Goal: Find specific page/section: Find specific page/section

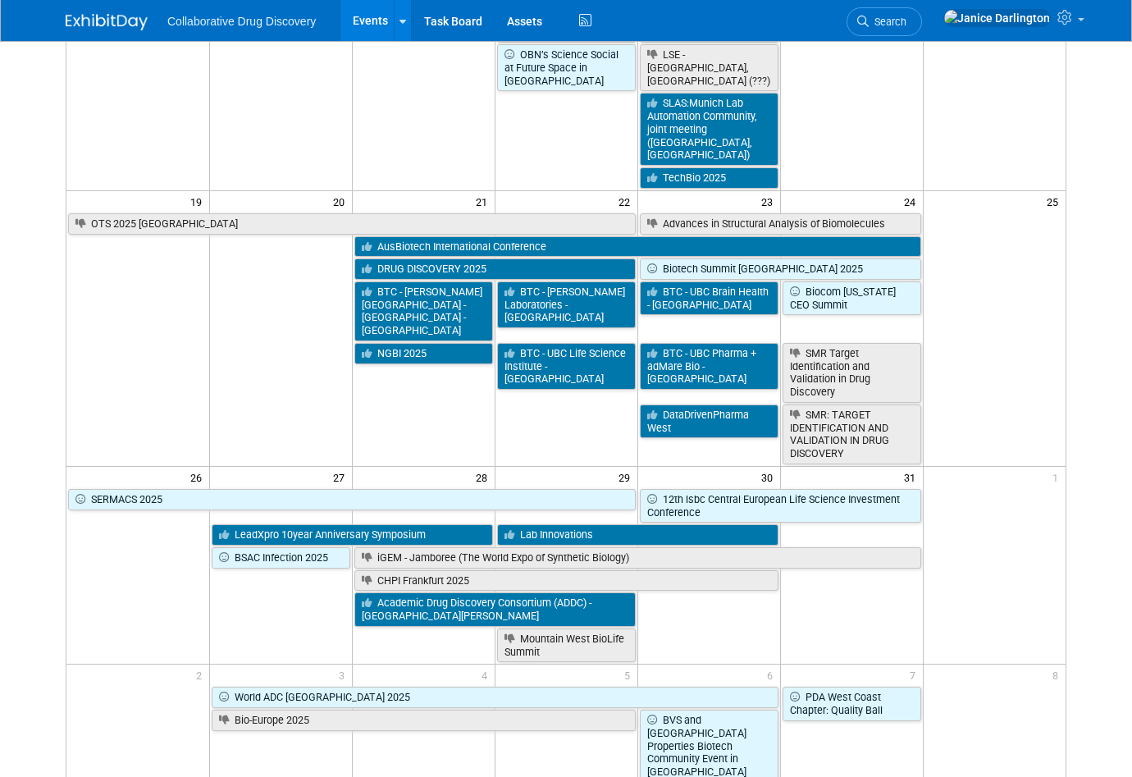
scroll to position [856, 0]
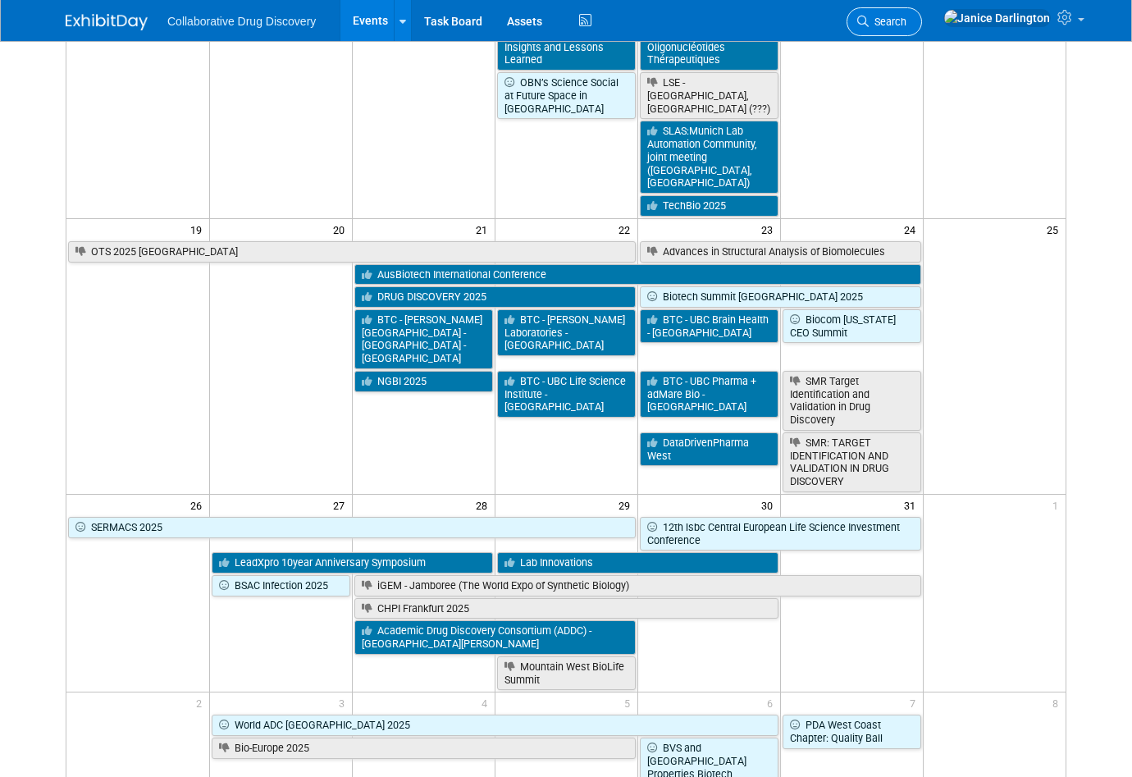
click at [808, 17] on span "Search" at bounding box center [888, 22] width 38 height 12
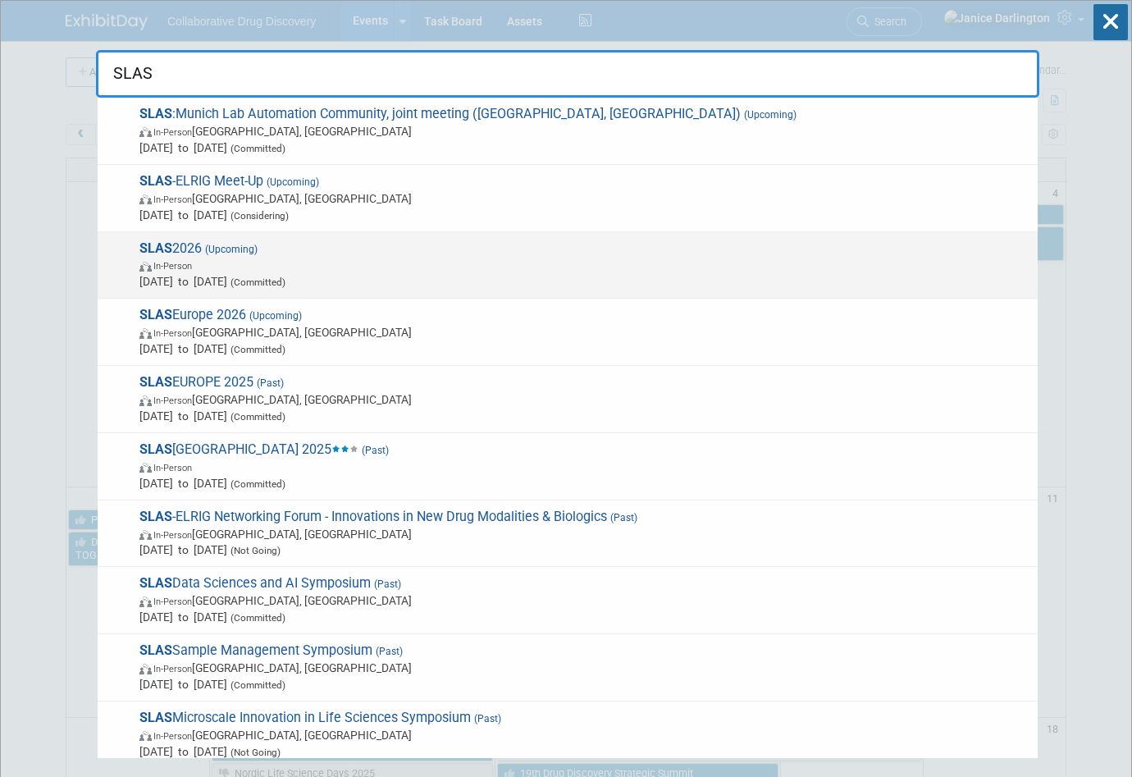
type input "SLAS"
click at [190, 247] on span "SLAS 2026 (Upcoming) In-Person Feb 7, 2026 to Feb 11, 2026 (Committed)" at bounding box center [582, 265] width 895 height 50
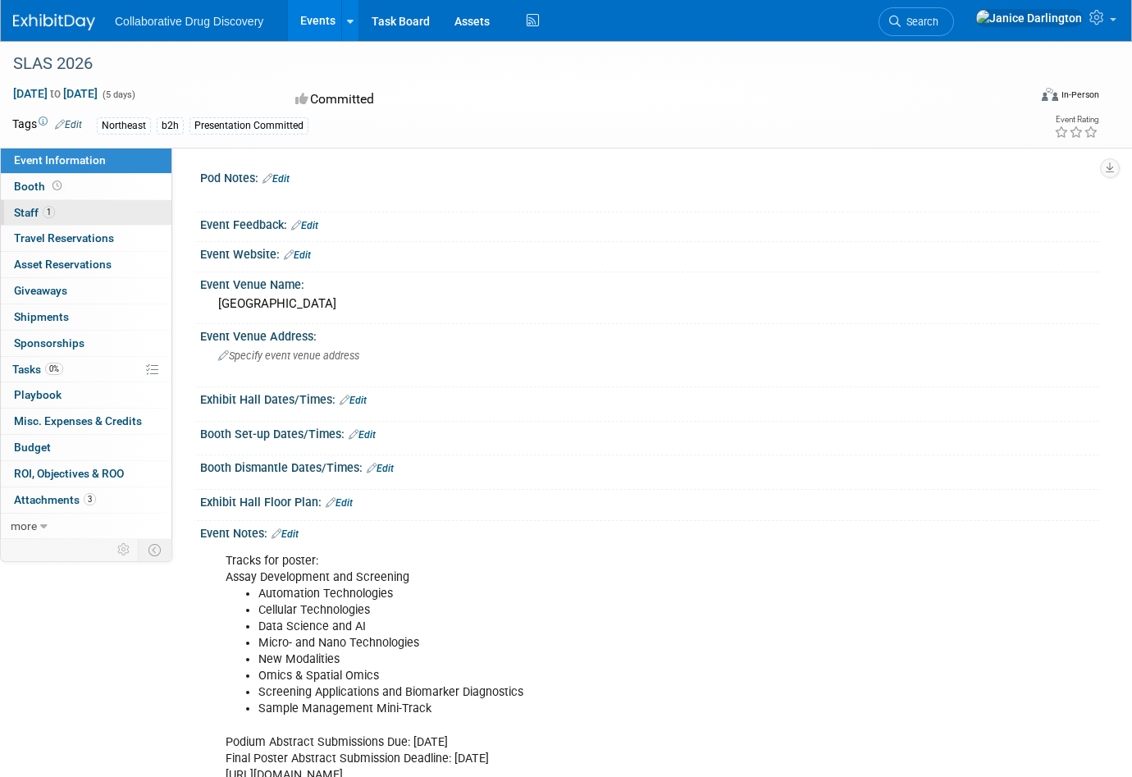
click at [38, 208] on span "Staff 1" at bounding box center [34, 212] width 41 height 13
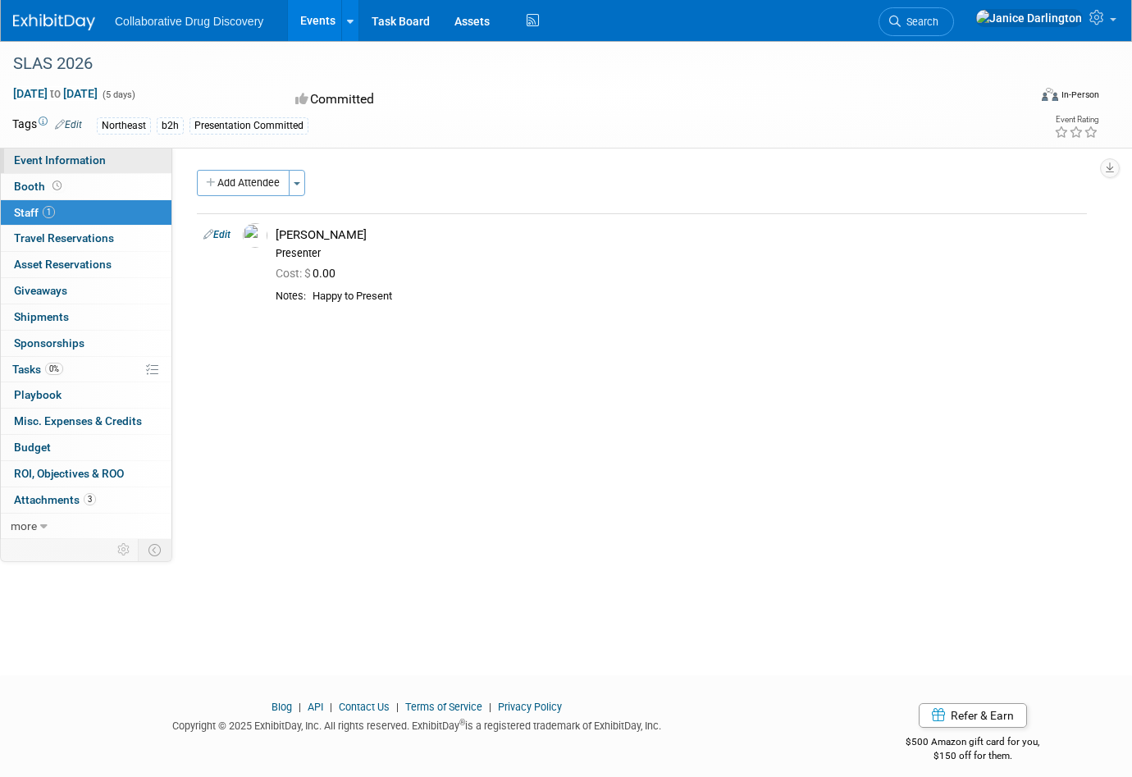
click at [23, 162] on span "Event Information" at bounding box center [60, 159] width 92 height 13
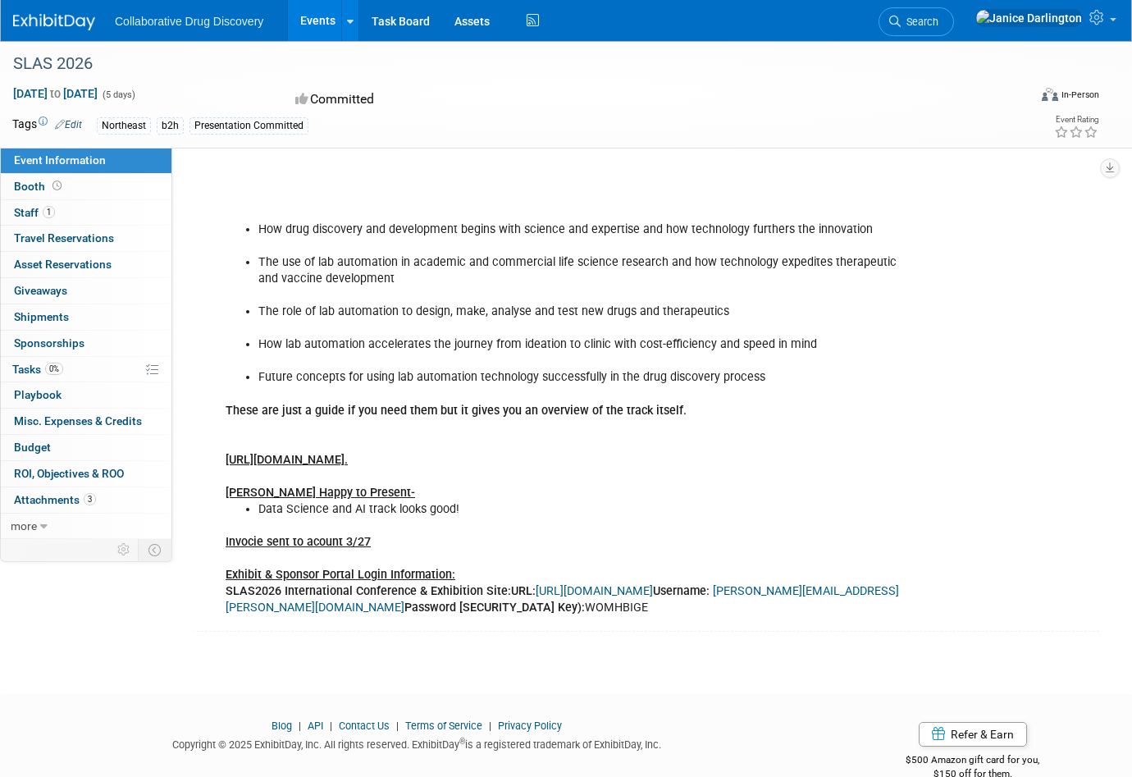
scroll to position [791, 0]
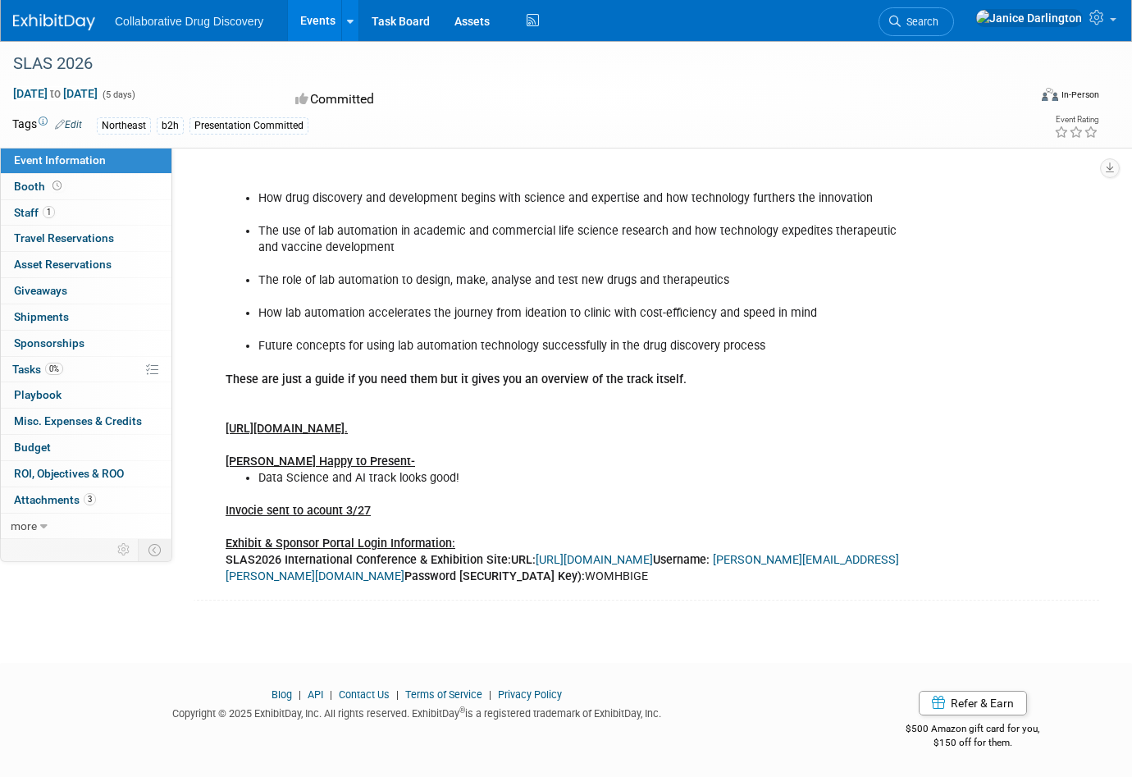
click at [245, 508] on u "Invocie sent to acount 3/27" at bounding box center [298, 511] width 145 height 14
click at [259, 514] on u "Invocie sent to acount 3/27" at bounding box center [298, 511] width 145 height 14
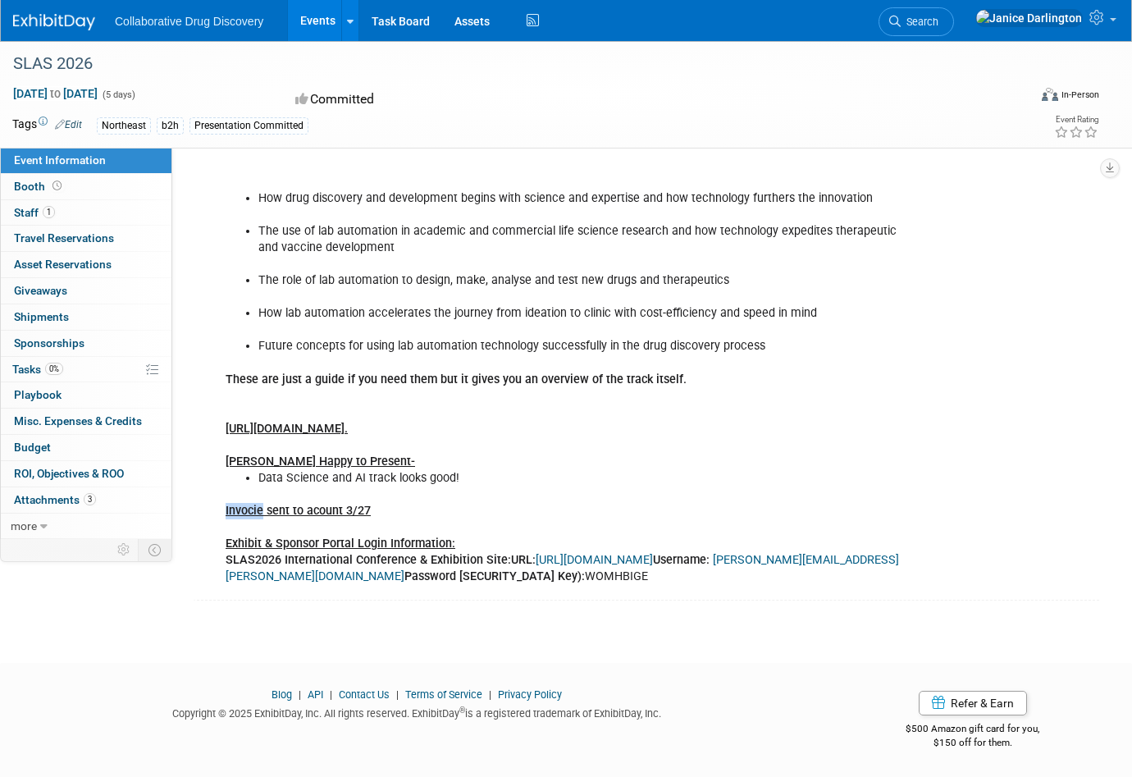
click at [70, 123] on link "Edit" at bounding box center [68, 124] width 27 height 11
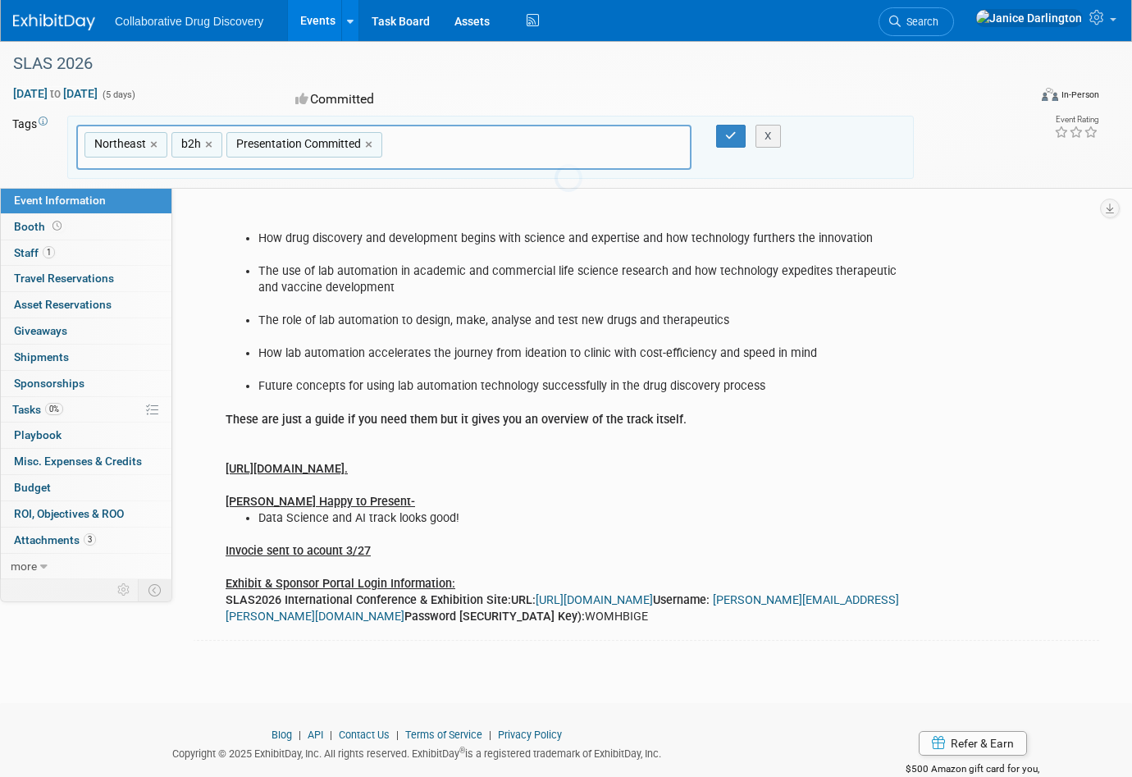
scroll to position [41, 0]
click at [258, 553] on u "Invocie sent to acount 3/27" at bounding box center [298, 551] width 145 height 14
click at [542, 542] on div "Tracks for poster: Assay Development and Screening Automation Technologies Cell…" at bounding box center [569, 214] width 711 height 840
click at [245, 551] on u "Invocie sent to acount 3/27" at bounding box center [298, 551] width 145 height 14
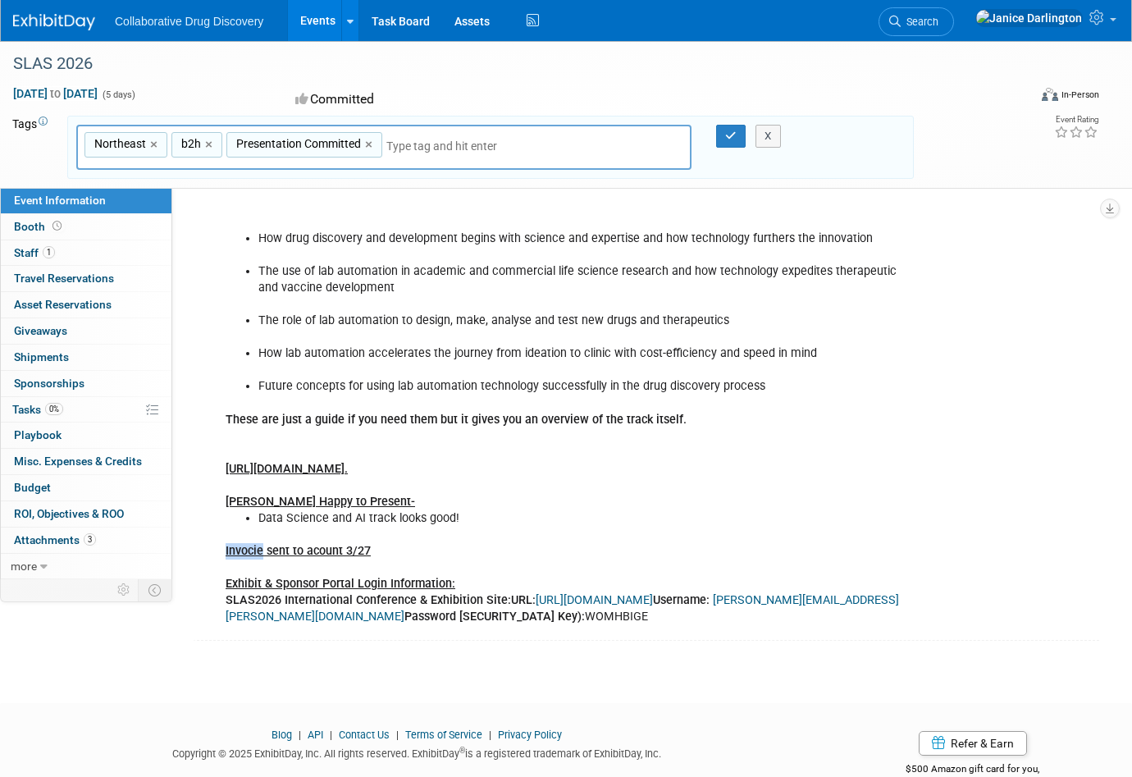
click at [245, 551] on u "Invocie sent to acount 3/27" at bounding box center [298, 551] width 145 height 14
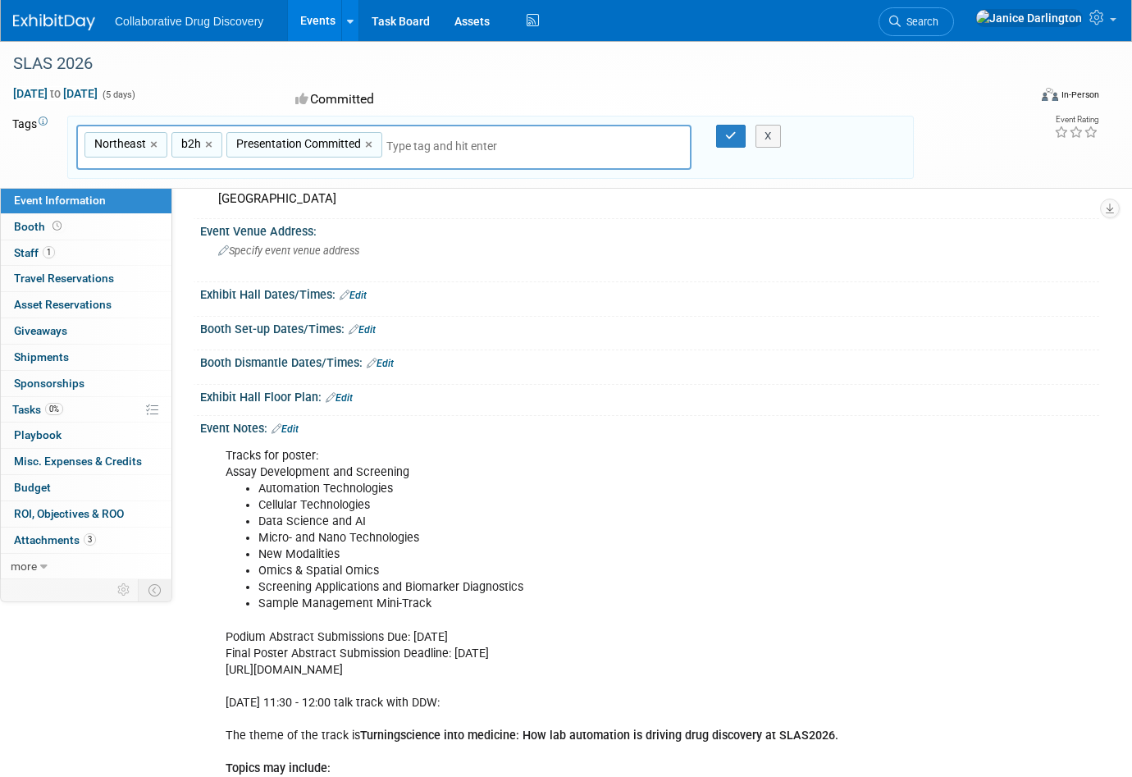
scroll to position [150, 0]
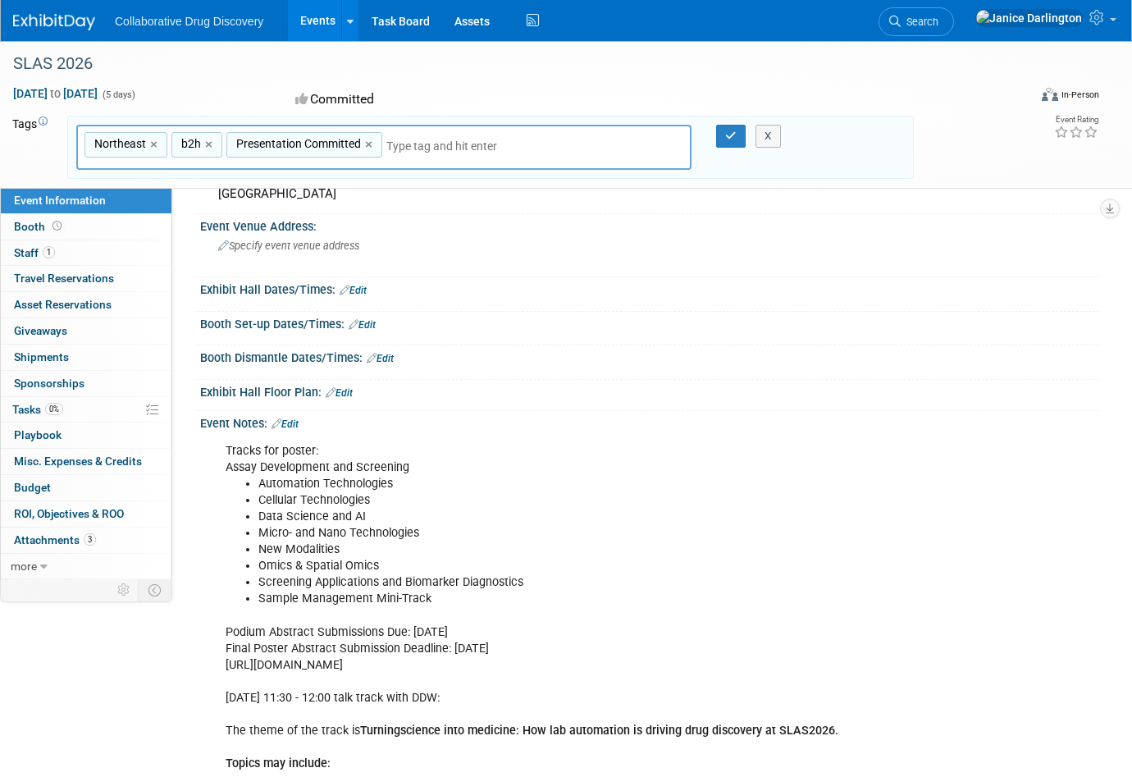
click at [291, 422] on link "Edit" at bounding box center [285, 423] width 27 height 11
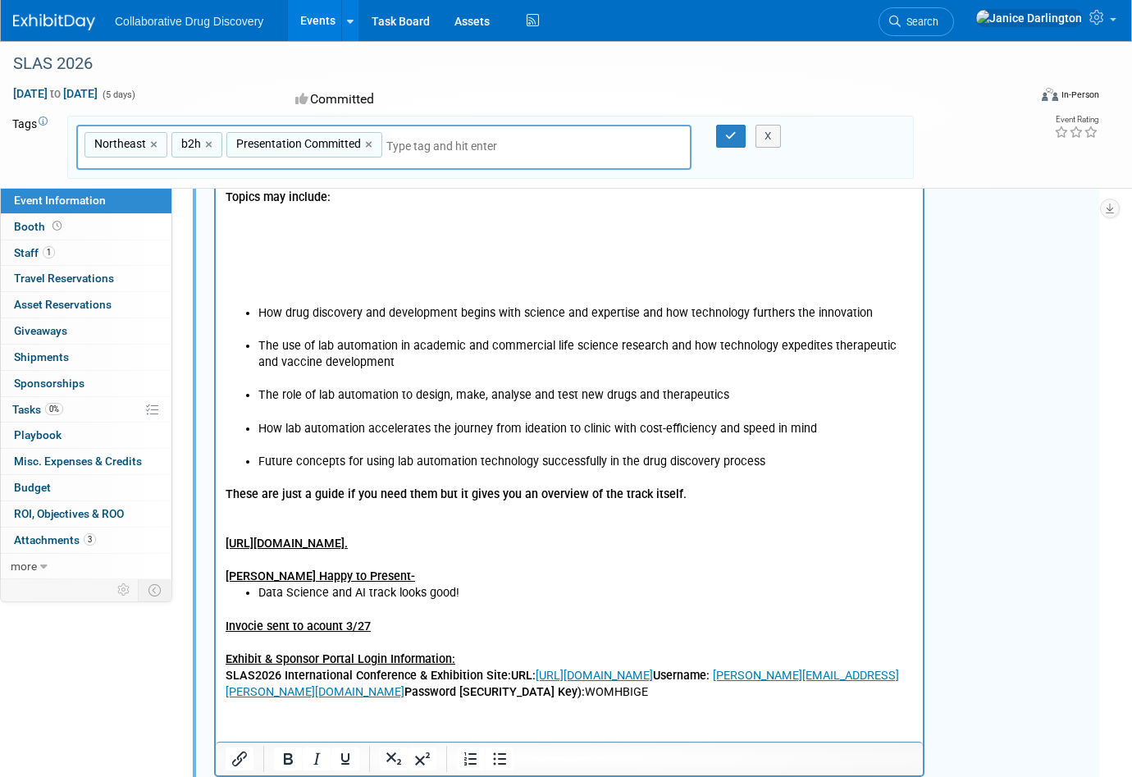
scroll to position [873, 0]
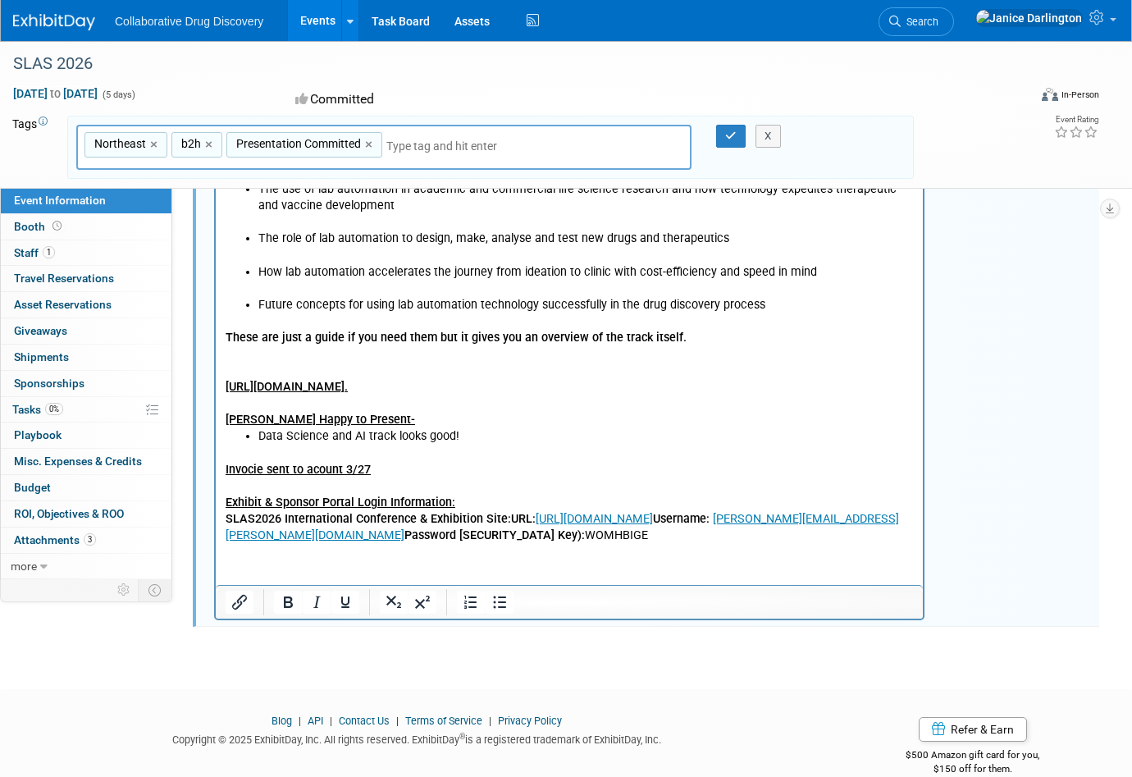
click at [245, 469] on u "Invocie sent to acount 3/27" at bounding box center [298, 470] width 145 height 14
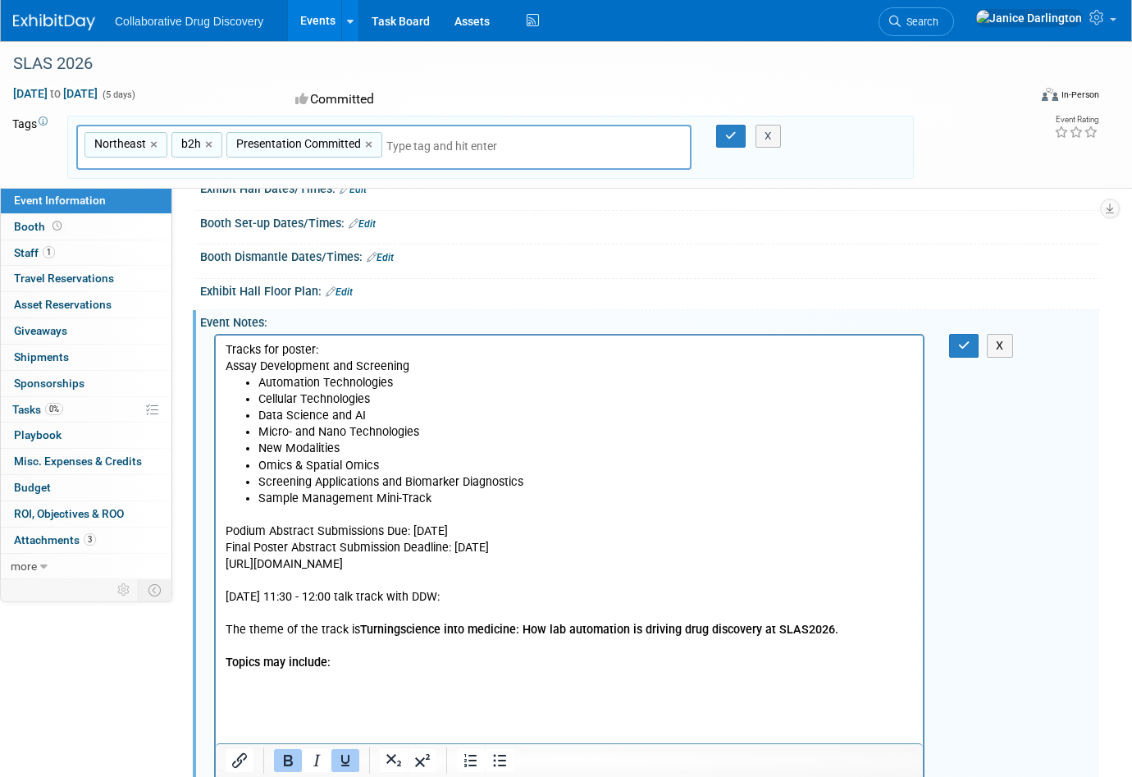
scroll to position [191, 0]
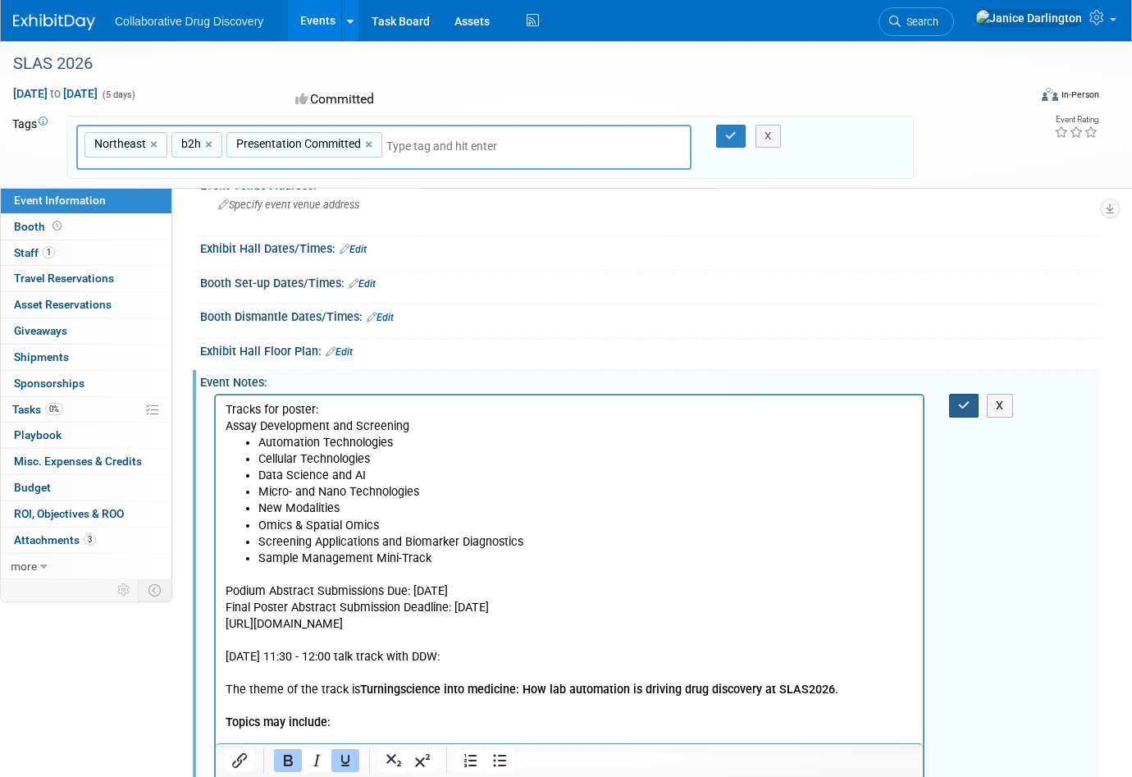
drag, startPoint x: 952, startPoint y: 405, endPoint x: 516, endPoint y: 12, distance: 586.2
click at [952, 405] on button "button" at bounding box center [964, 406] width 30 height 24
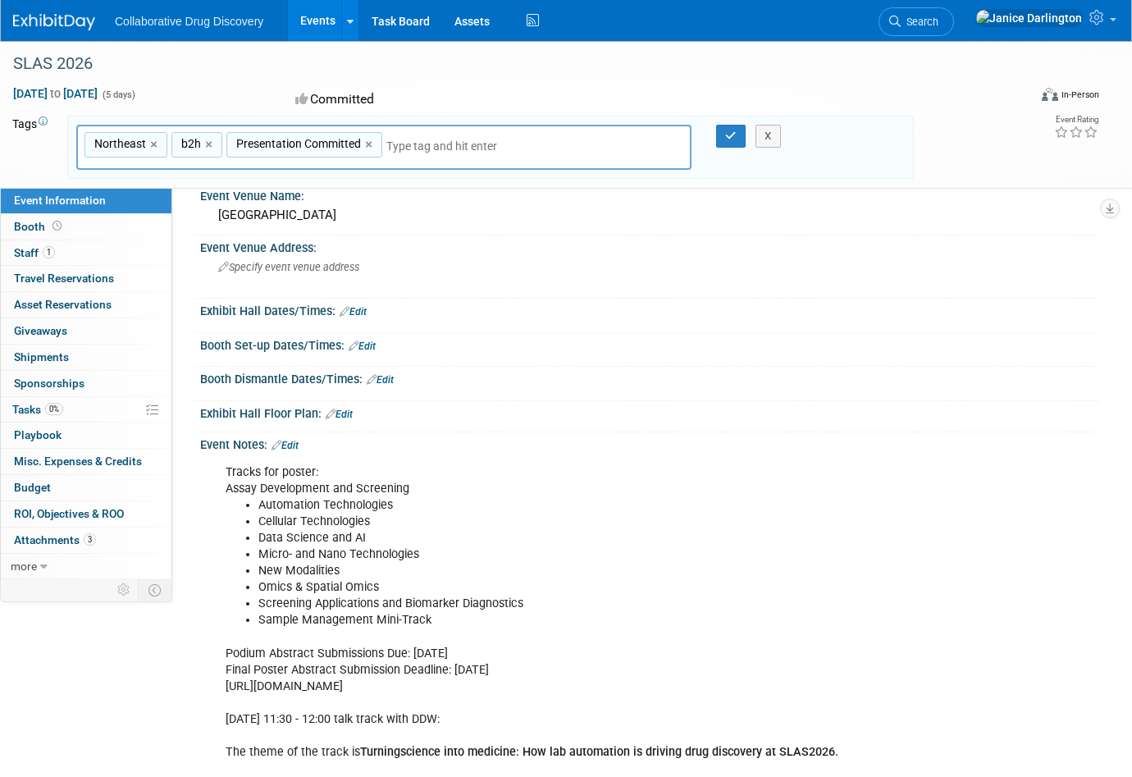
scroll to position [0, 0]
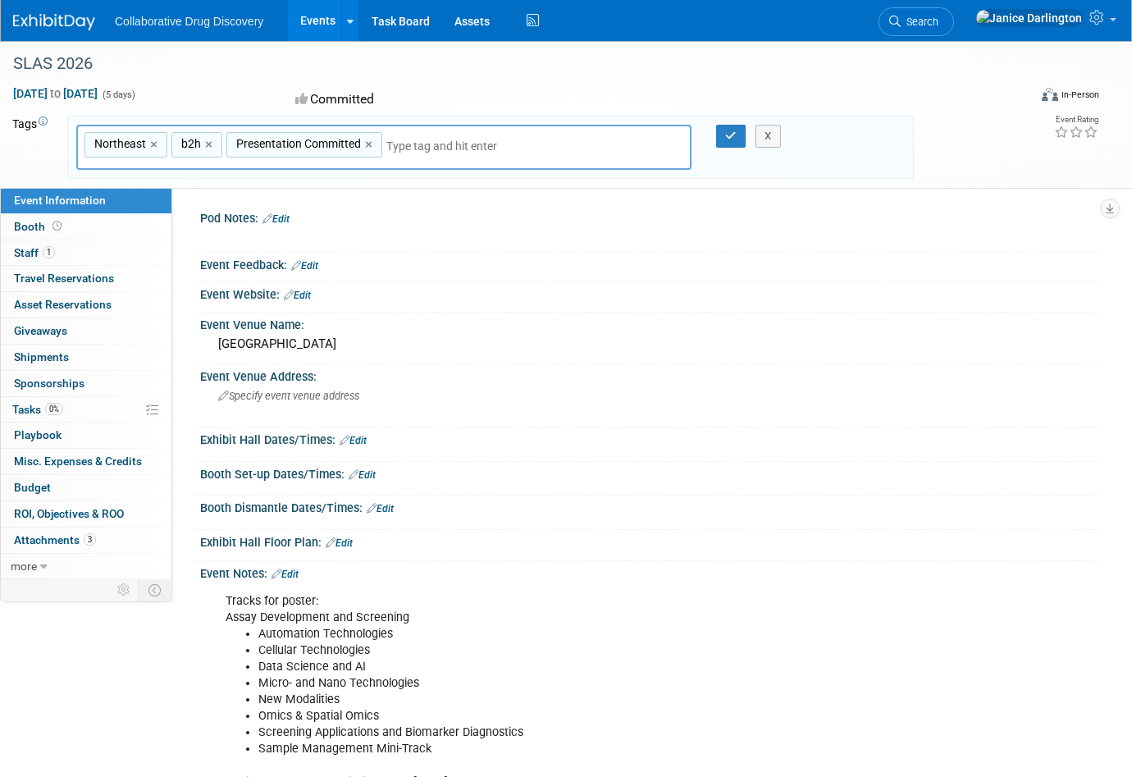
click at [285, 573] on link "Edit" at bounding box center [285, 574] width 27 height 11
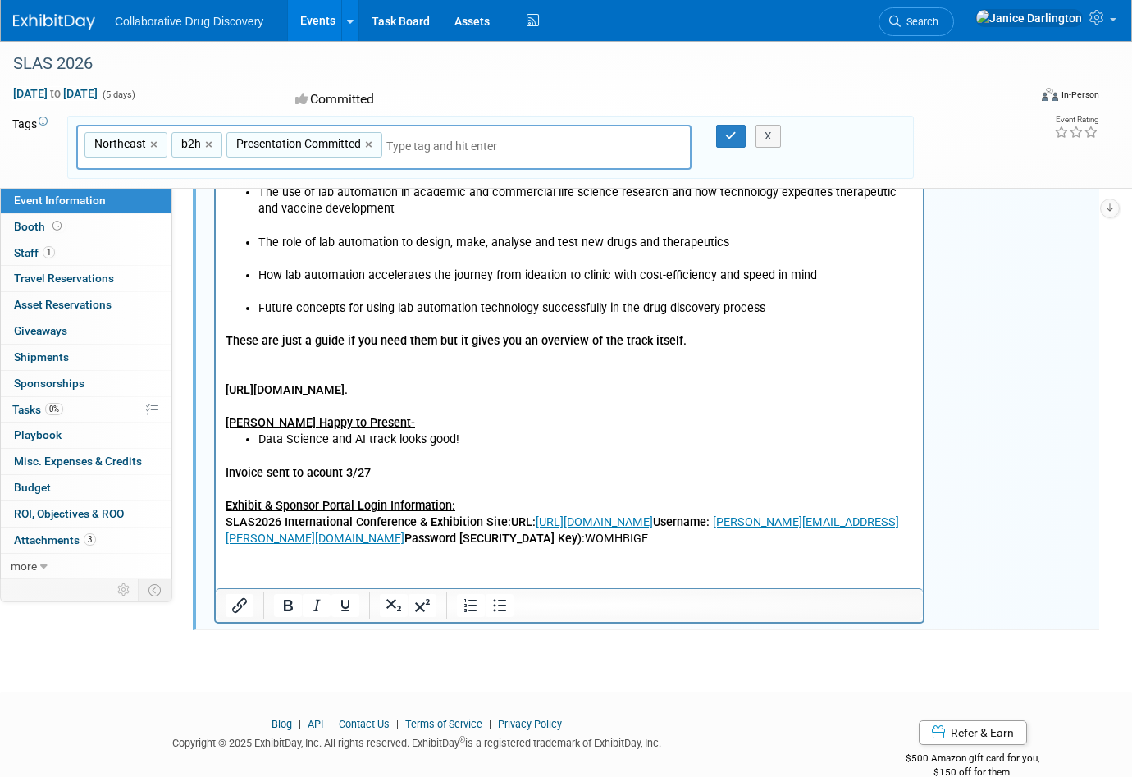
scroll to position [889, 0]
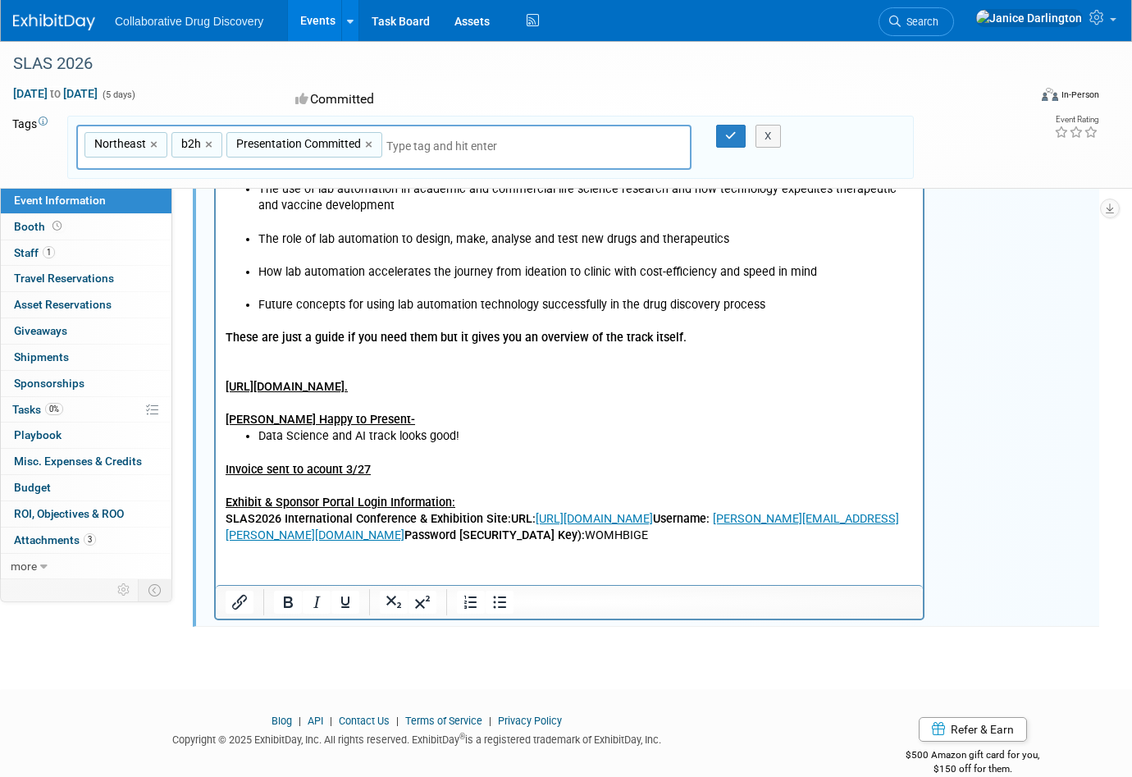
click at [319, 472] on u "Invoice sent to acount 3/27" at bounding box center [298, 470] width 145 height 14
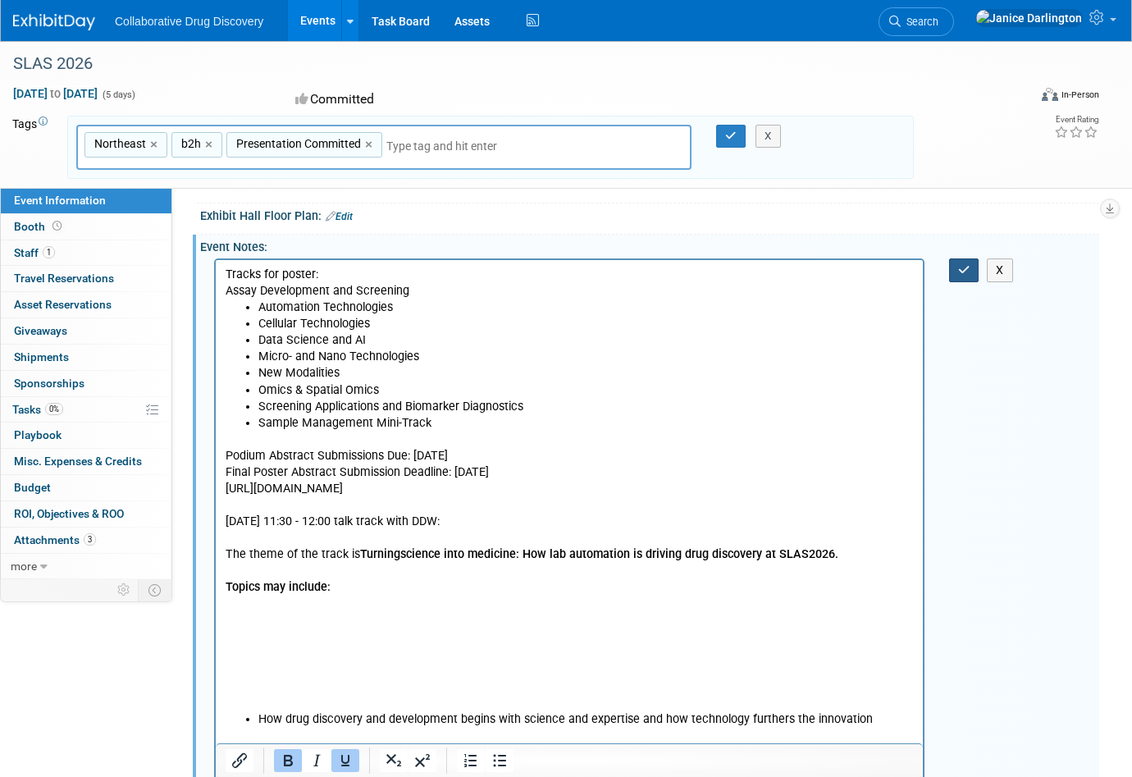
click at [958, 268] on icon "button" at bounding box center [964, 269] width 12 height 11
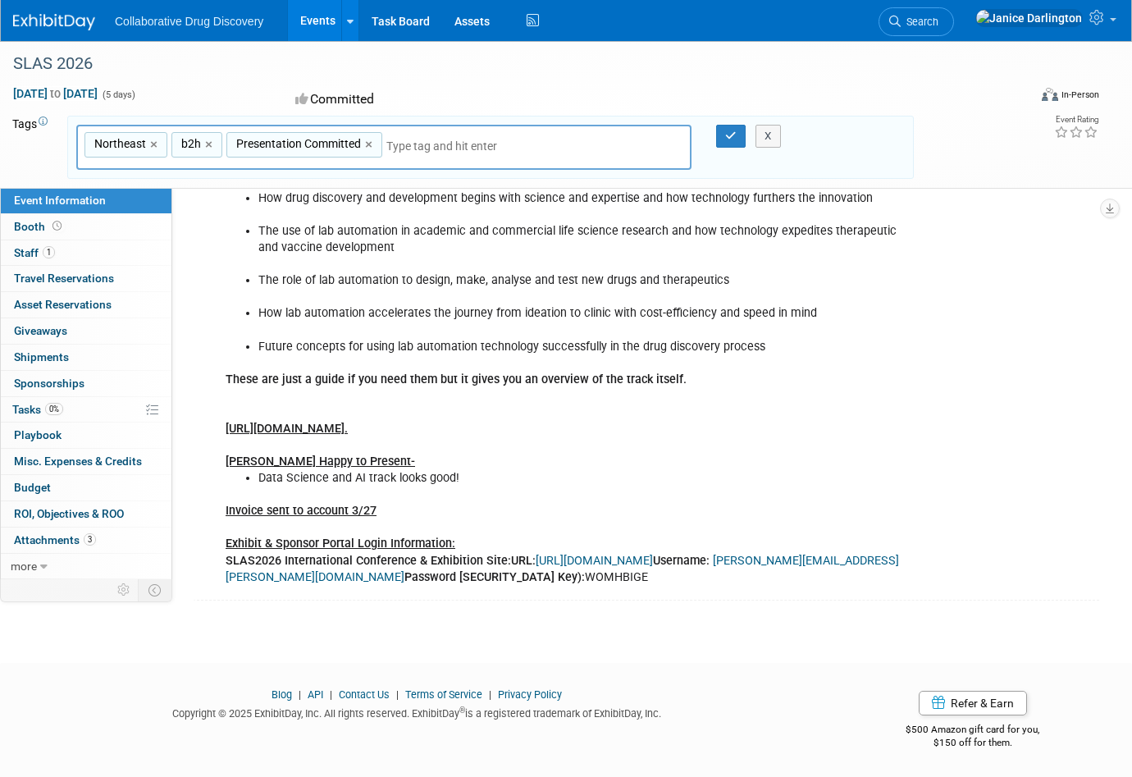
scroll to position [512, 0]
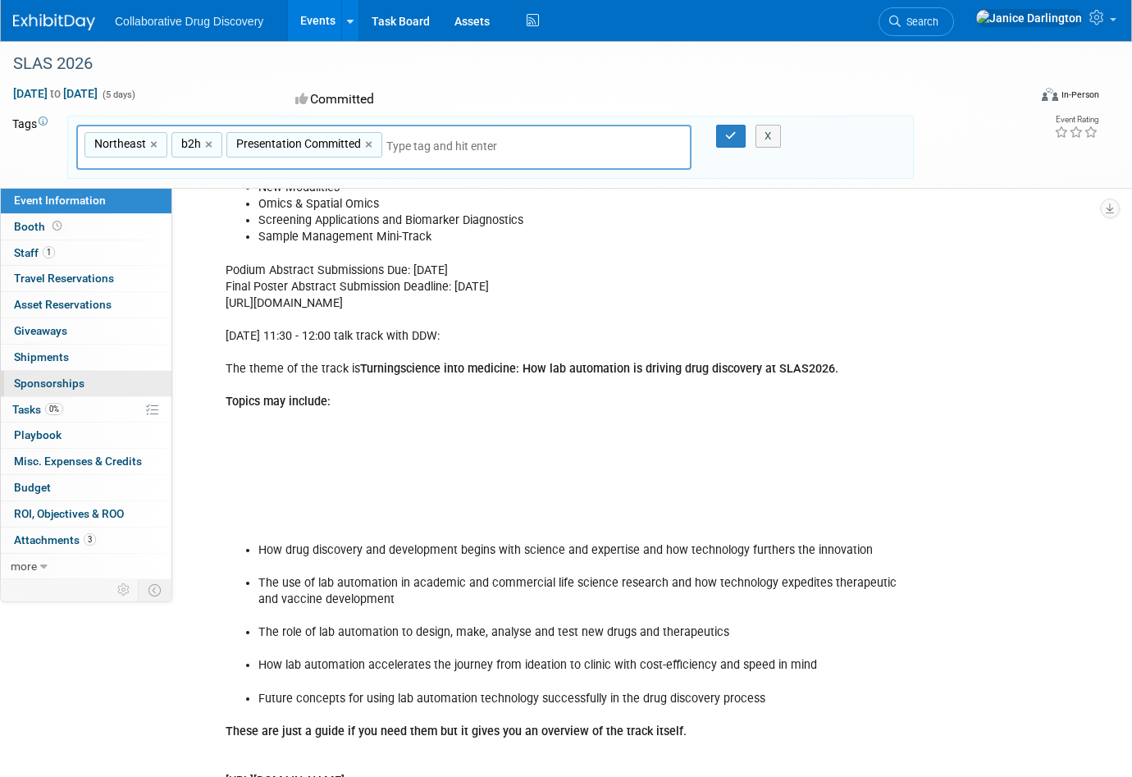
click at [39, 386] on span "Sponsorships 0" at bounding box center [49, 383] width 71 height 13
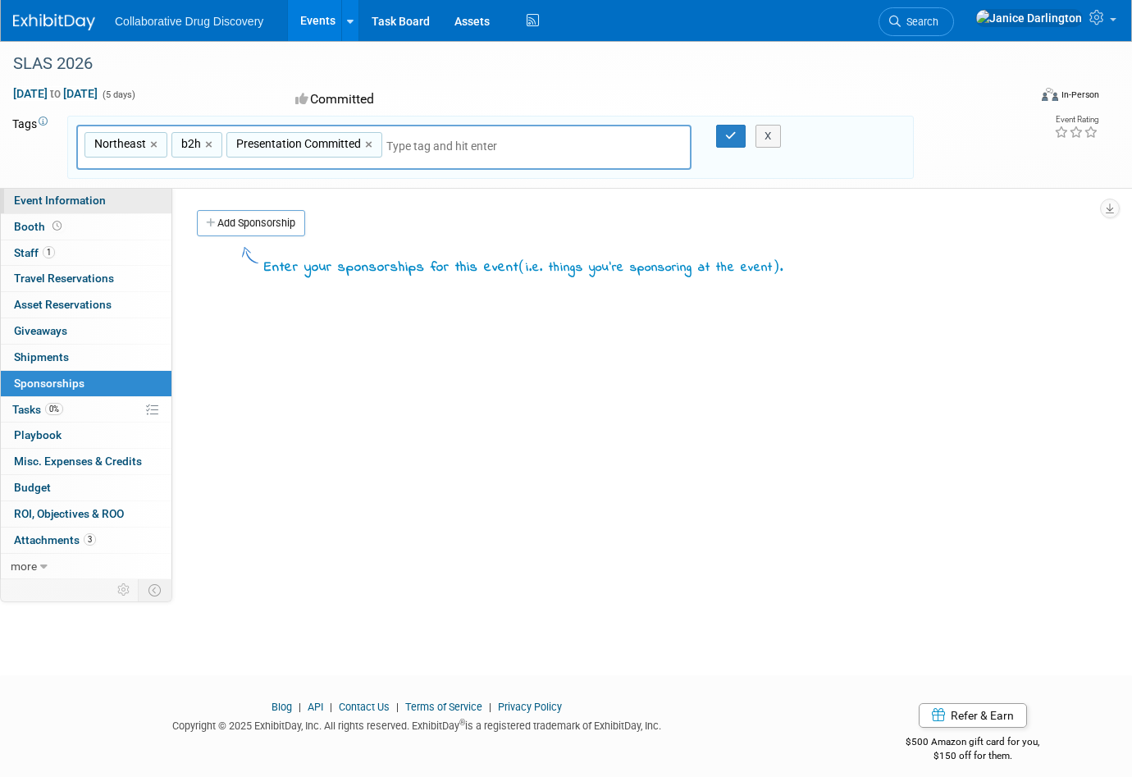
click at [43, 206] on span "Event Information" at bounding box center [60, 200] width 92 height 13
